Goal: Information Seeking & Learning: Understand process/instructions

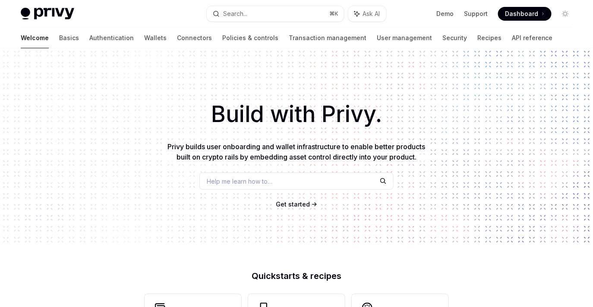
click at [512, 36] on link "API reference" at bounding box center [532, 38] width 41 height 21
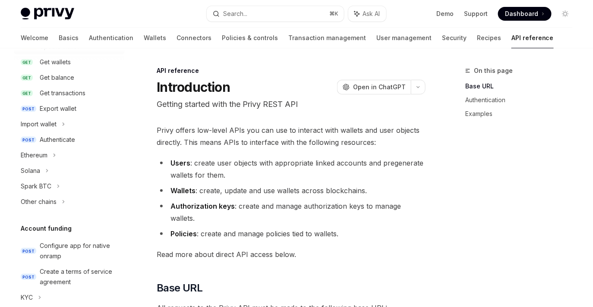
scroll to position [145, 0]
click at [60, 154] on div "Ethereum" at bounding box center [69, 155] width 110 height 16
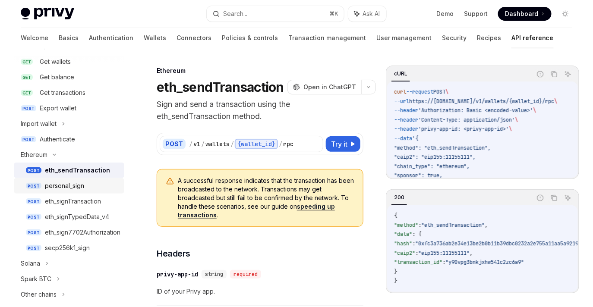
click at [71, 186] on div "personal_sign" at bounding box center [64, 186] width 39 height 10
type textarea "*"
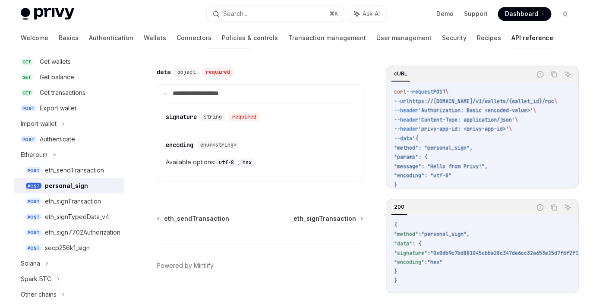
scroll to position [581, 0]
click at [435, 148] on span ""method": "personal_sign"," at bounding box center [433, 148] width 79 height 7
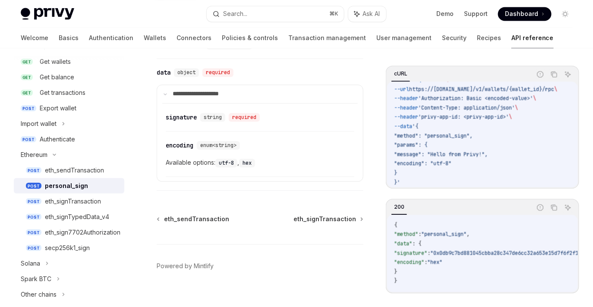
scroll to position [18, 0]
click at [435, 151] on span ""message": "Hello from Privy!"," at bounding box center [441, 154] width 94 height 7
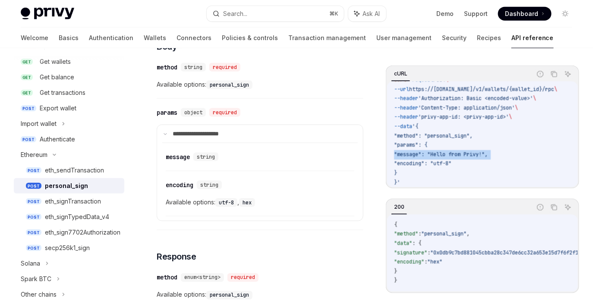
scroll to position [308, 0]
